Goal: Task Accomplishment & Management: Use online tool/utility

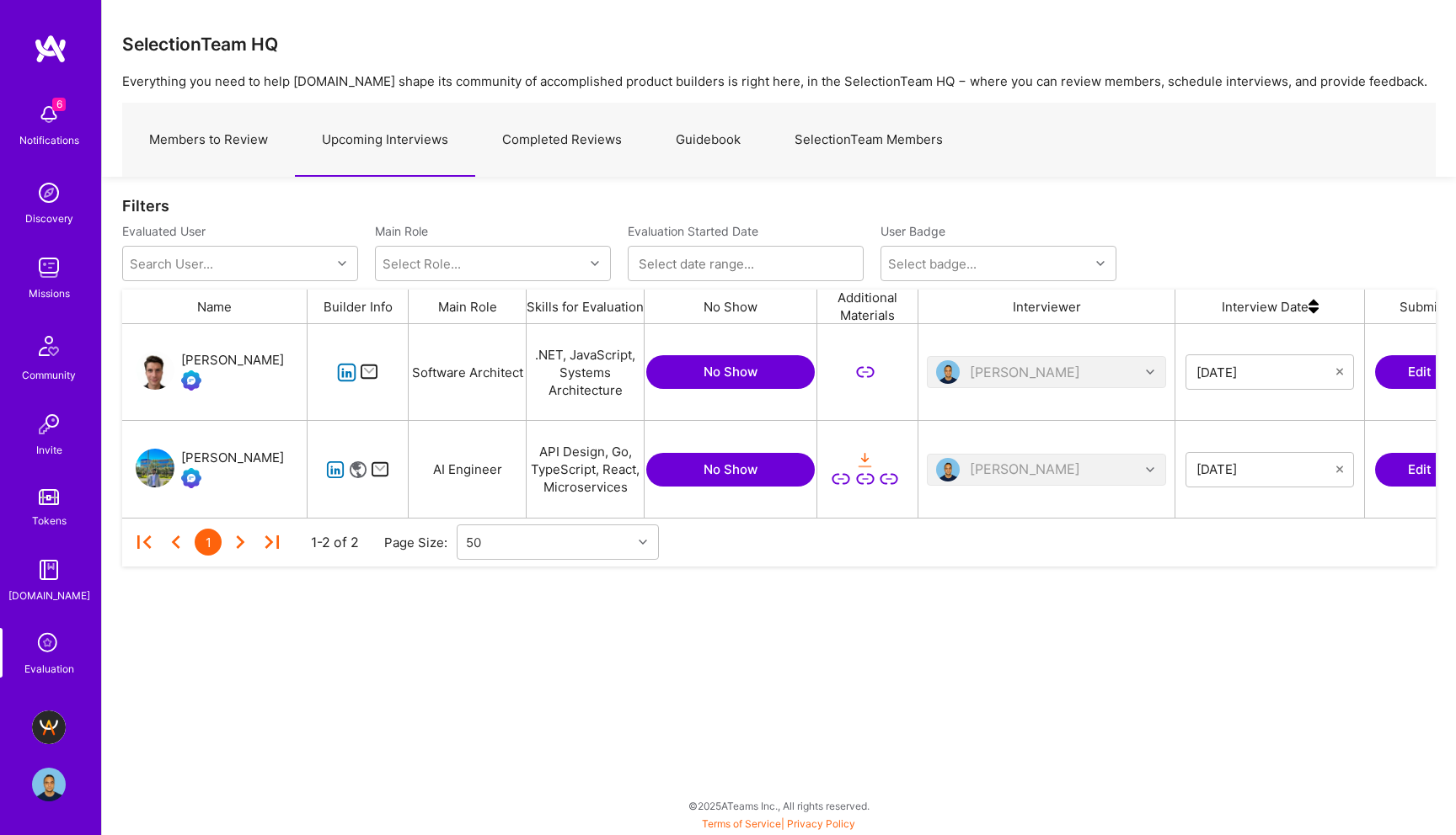
scroll to position [194, 1313]
click at [56, 724] on img at bounding box center [49, 727] width 34 height 34
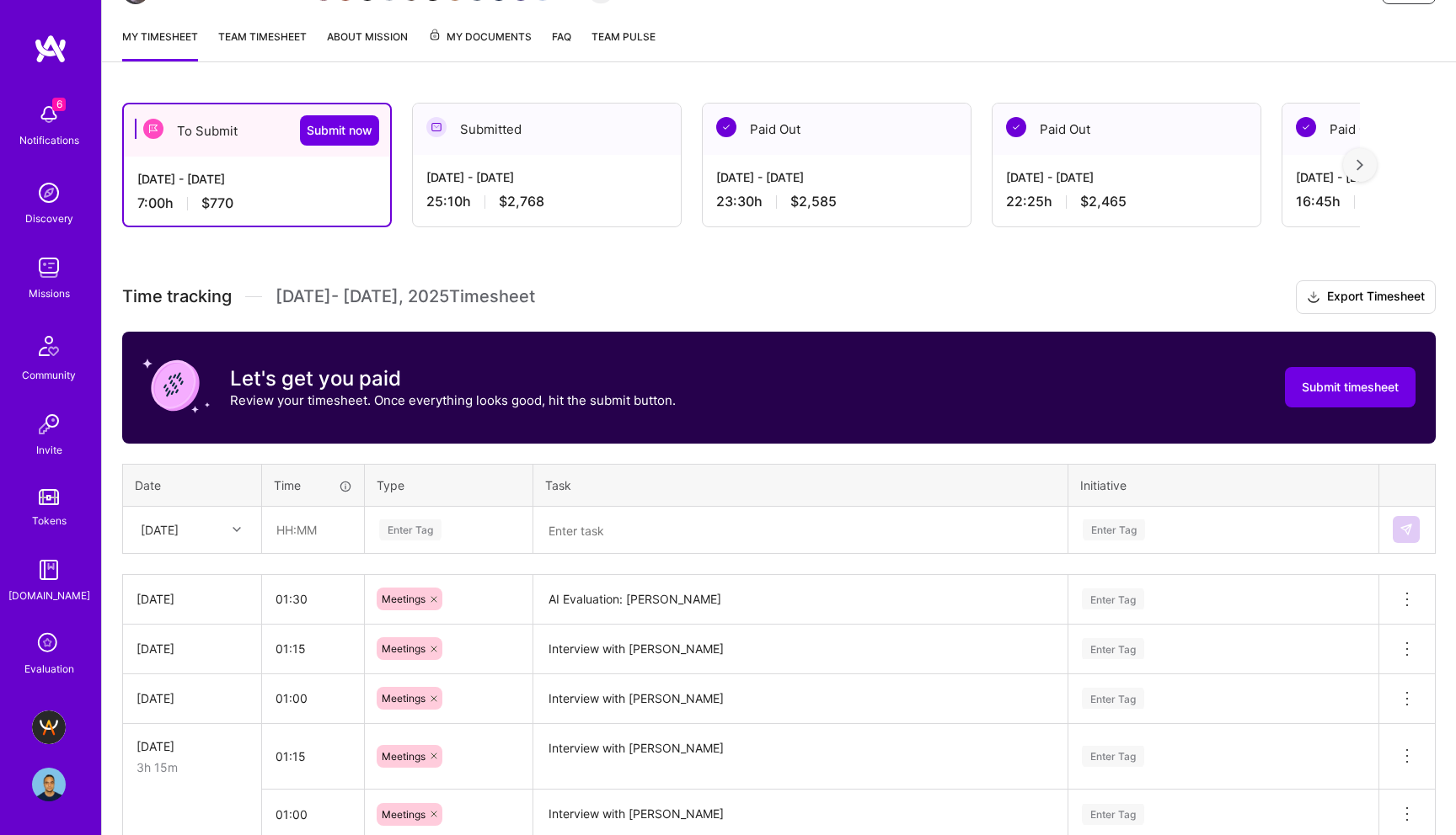
scroll to position [388, 0]
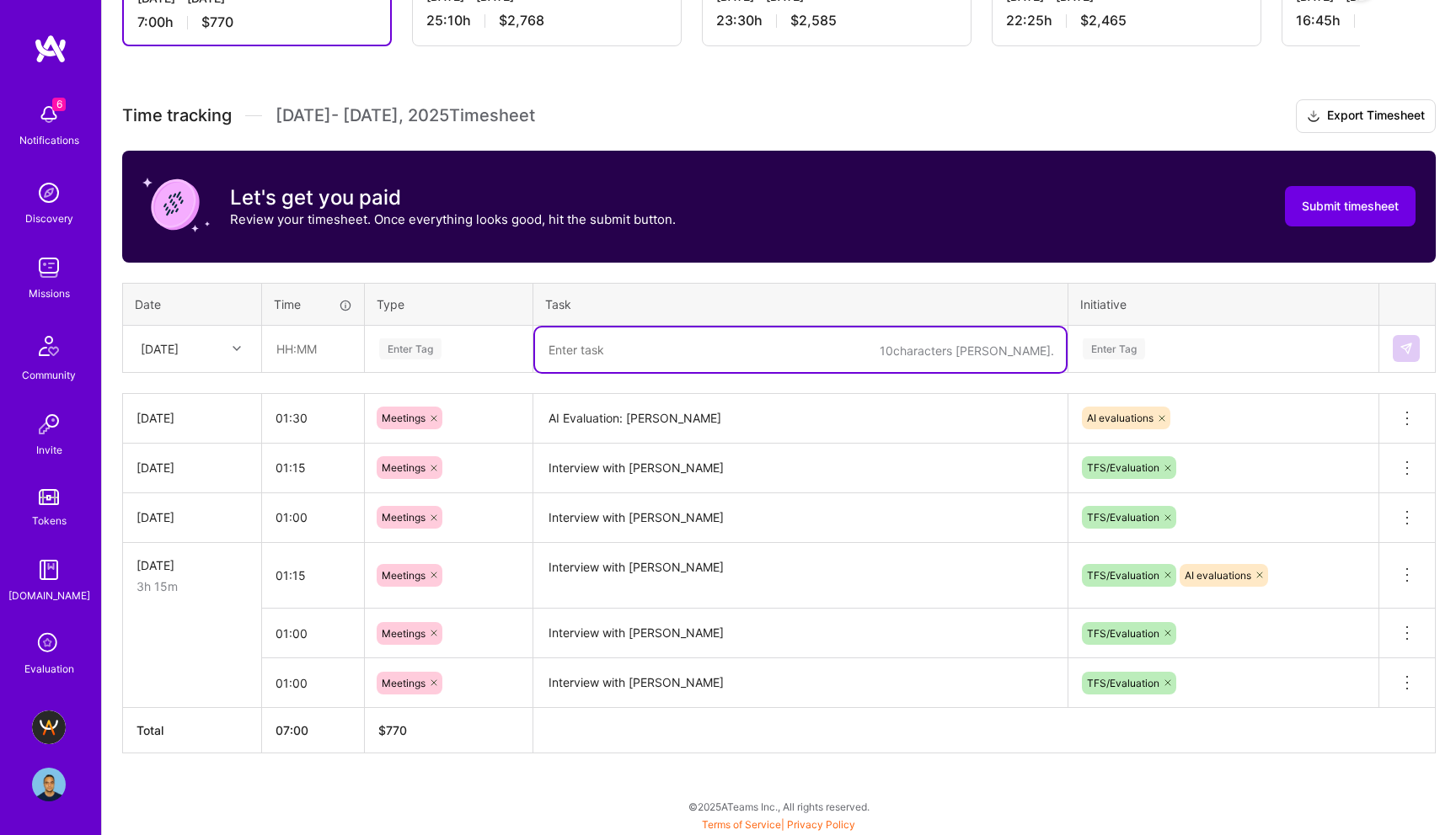
click at [607, 352] on textarea at bounding box center [801, 350] width 531 height 44
paste textarea "[PERSON_NAME]"
type textarea "Interview with [PERSON_NAME]"
click at [281, 352] on input "text" at bounding box center [312, 349] width 100 height 44
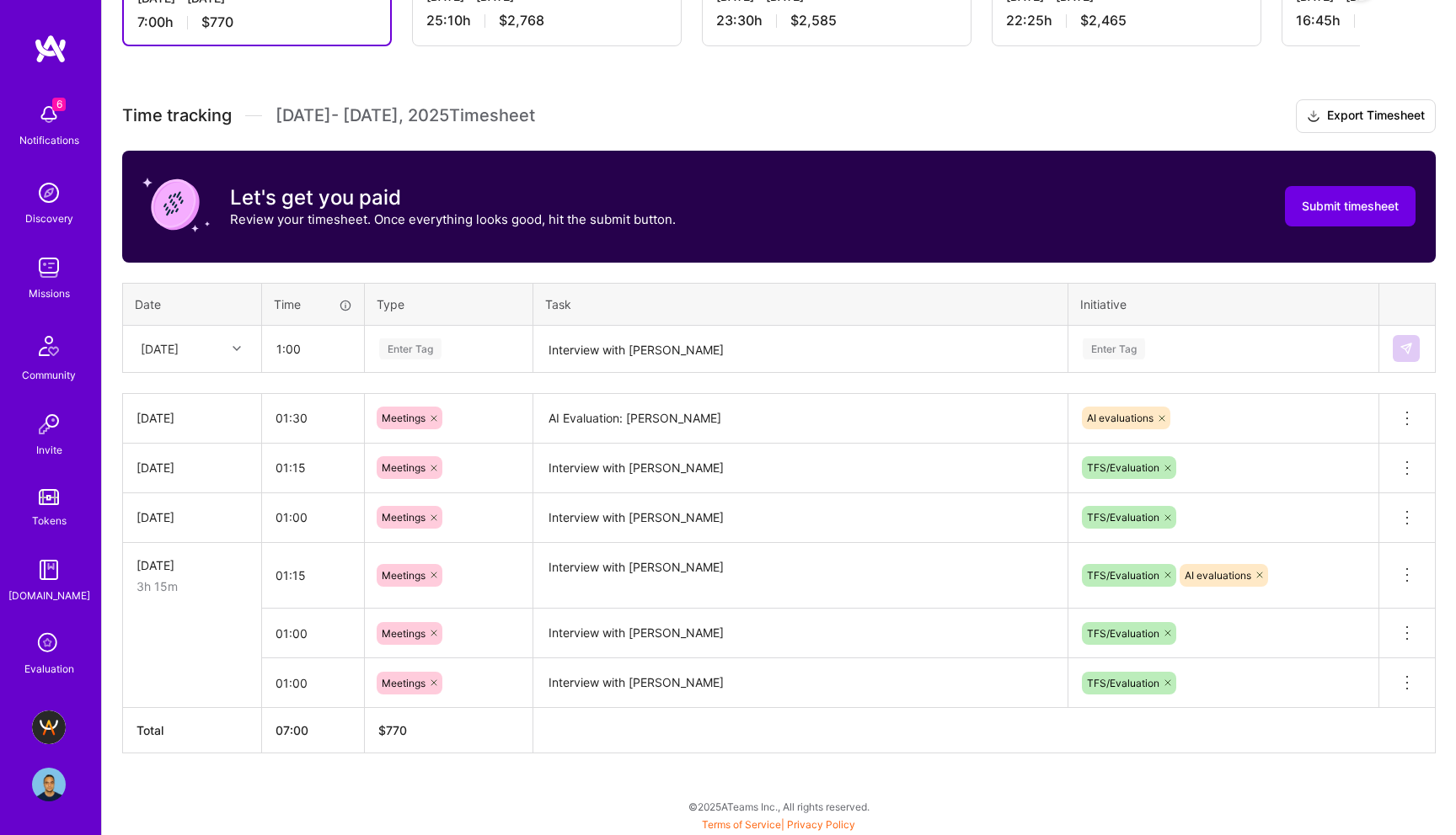
type input "01:00"
click at [423, 346] on div "Enter Tag" at bounding box center [411, 349] width 63 height 26
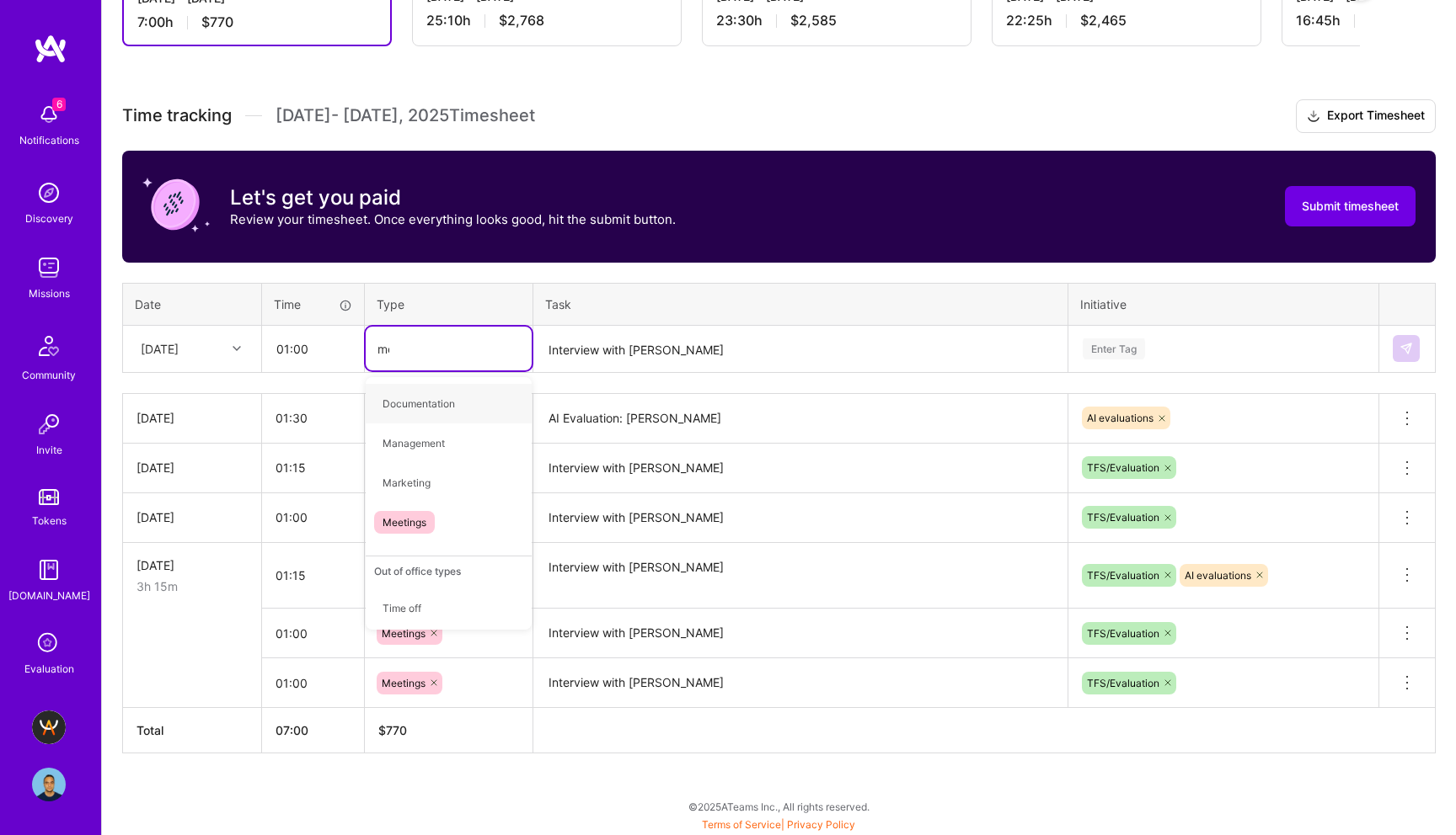
type input "mee"
click at [441, 406] on div "Meetings" at bounding box center [448, 403] width 166 height 39
click at [1112, 355] on div "Enter Tag" at bounding box center [1114, 349] width 63 height 26
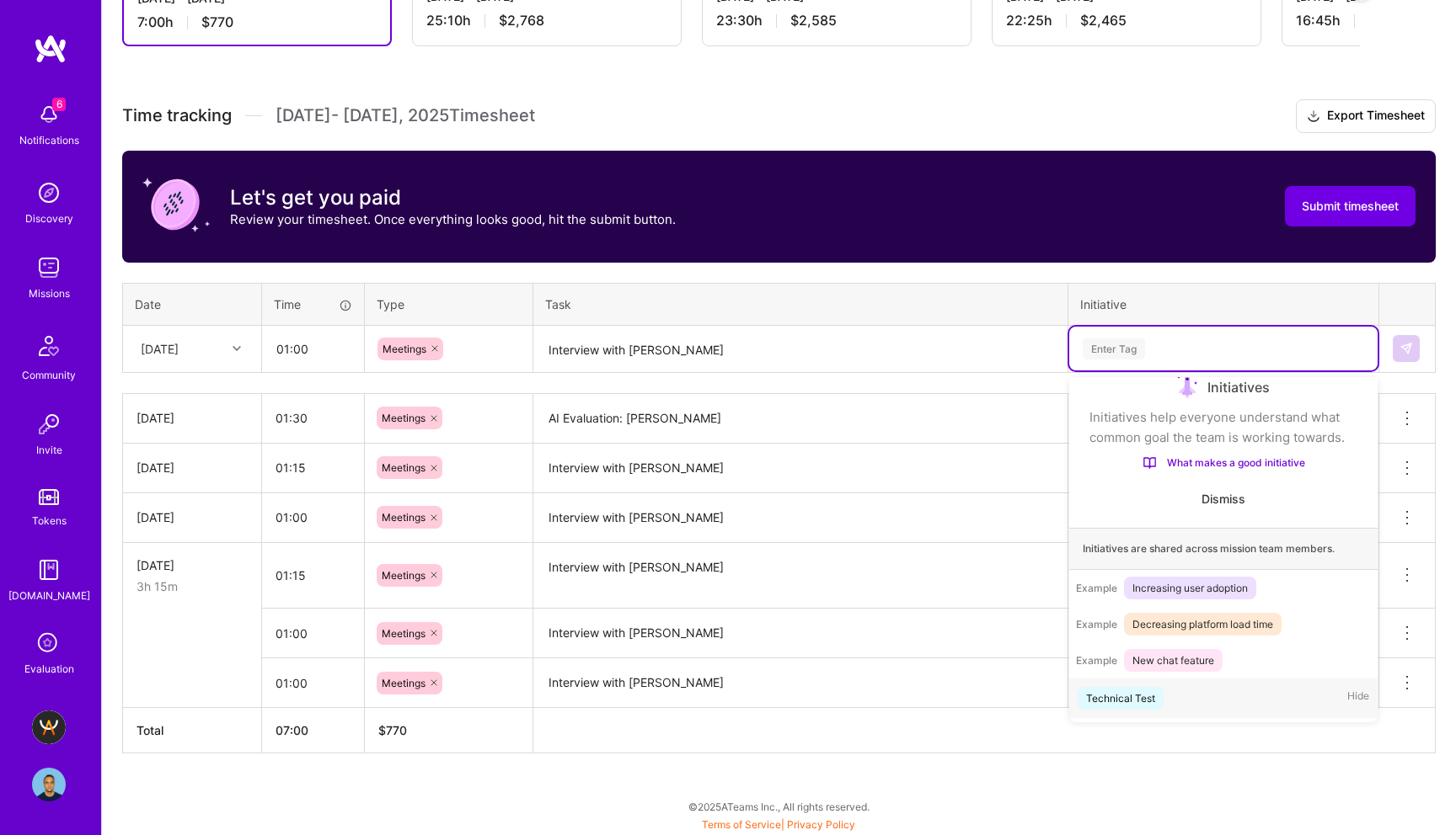
scroll to position [28, 0]
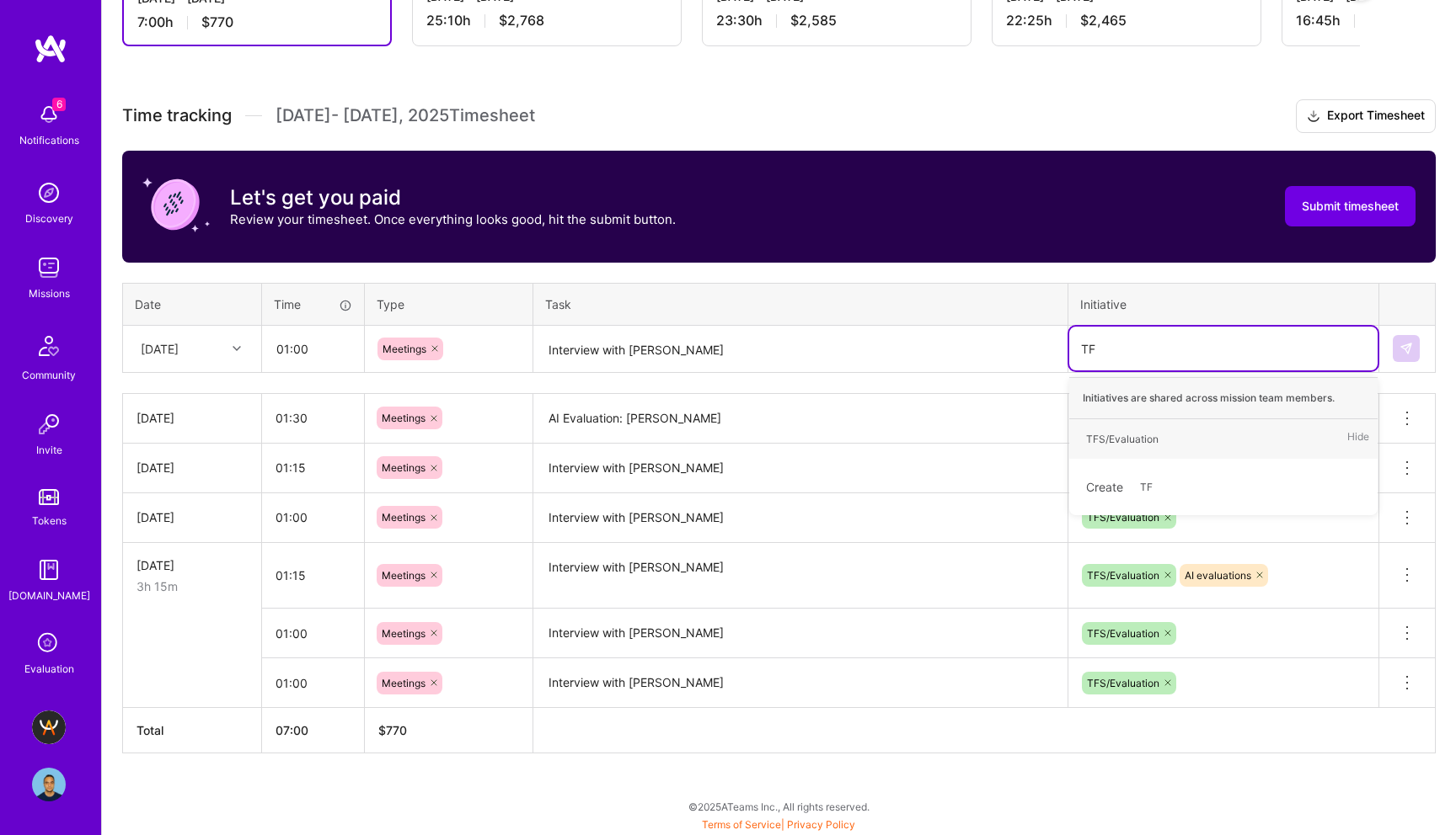
type input "TFS"
click at [1121, 439] on div "TFS/Evaluation" at bounding box center [1122, 439] width 72 height 17
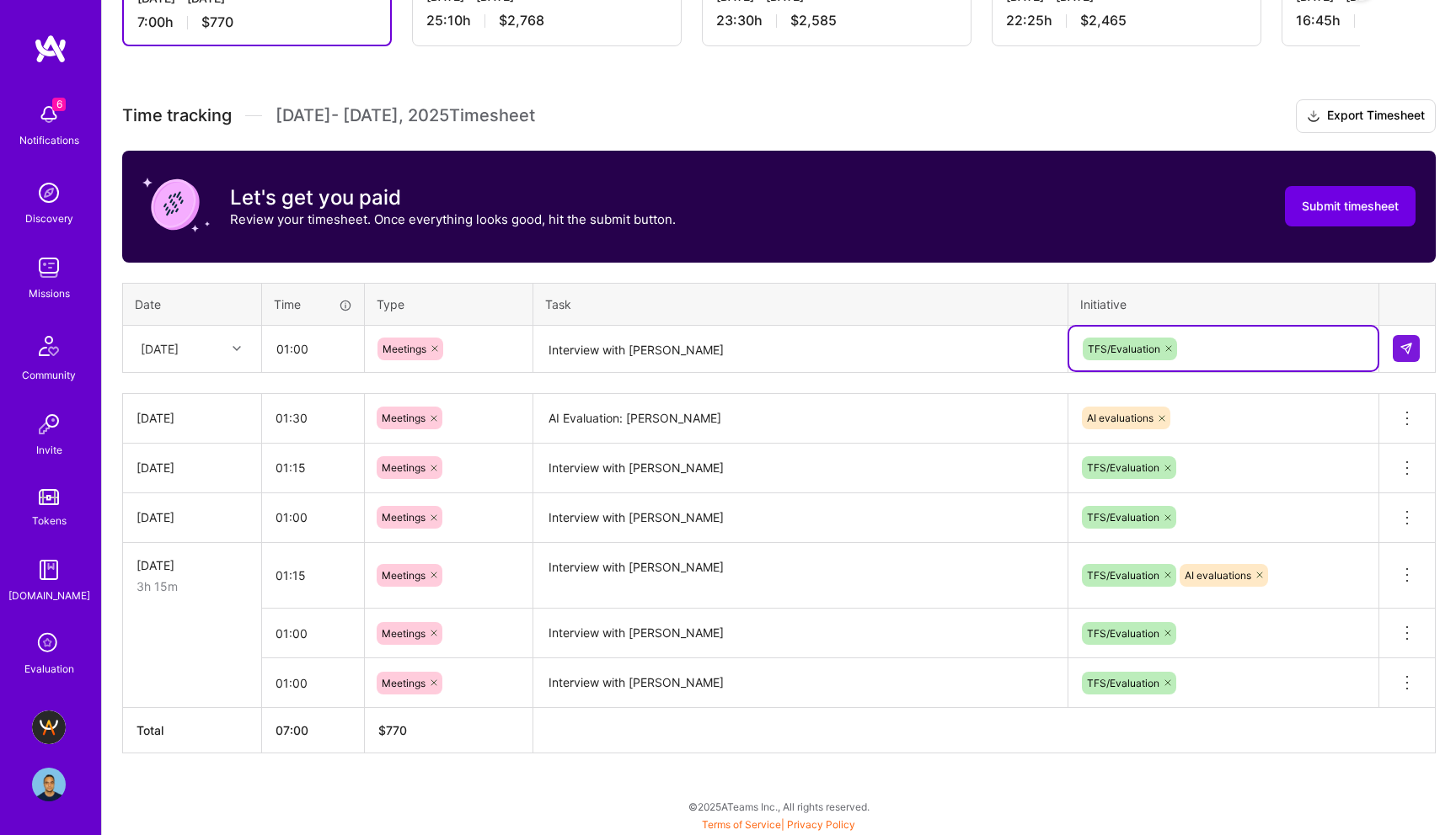
click at [905, 304] on th "Task" at bounding box center [801, 304] width 535 height 42
click at [1405, 339] on button at bounding box center [1406, 348] width 27 height 27
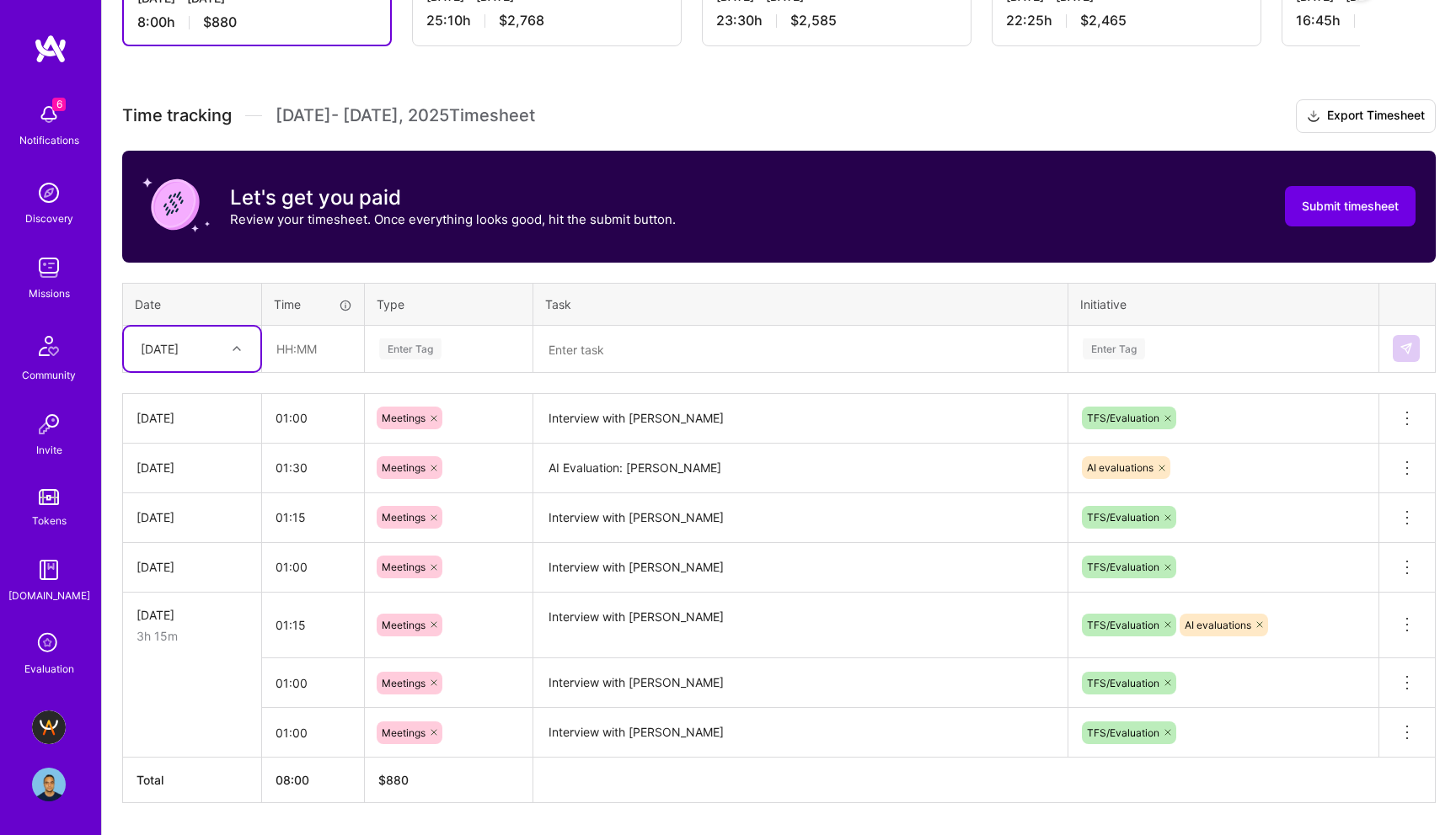
scroll to position [0, 0]
